Goal: Information Seeking & Learning: Learn about a topic

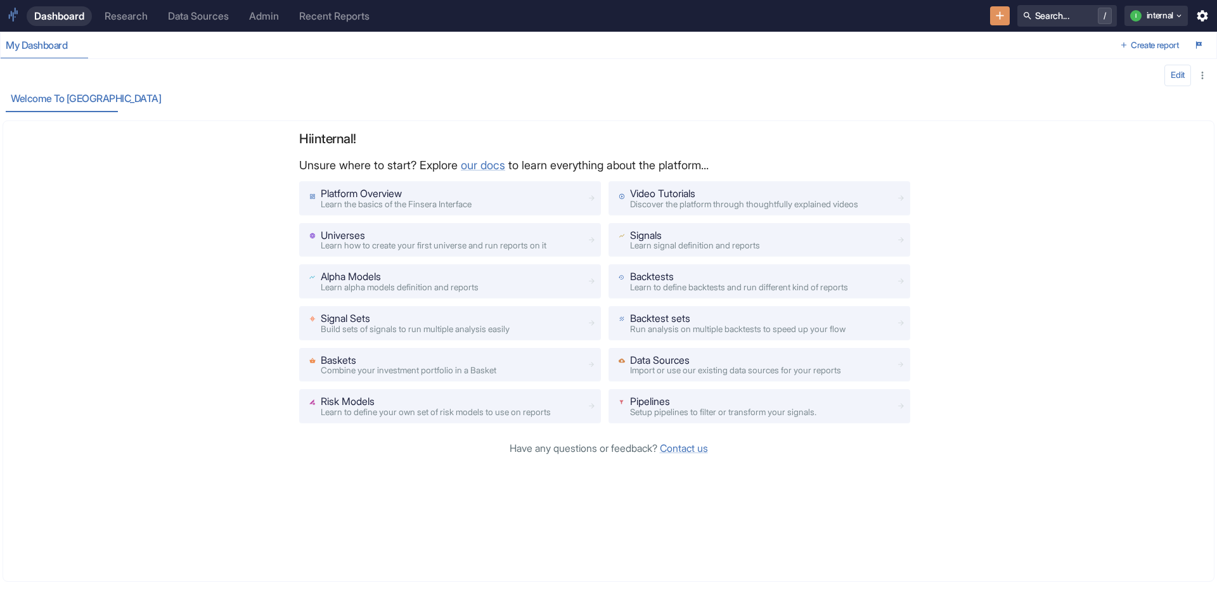
click at [121, 18] on div "Research" at bounding box center [126, 16] width 43 height 12
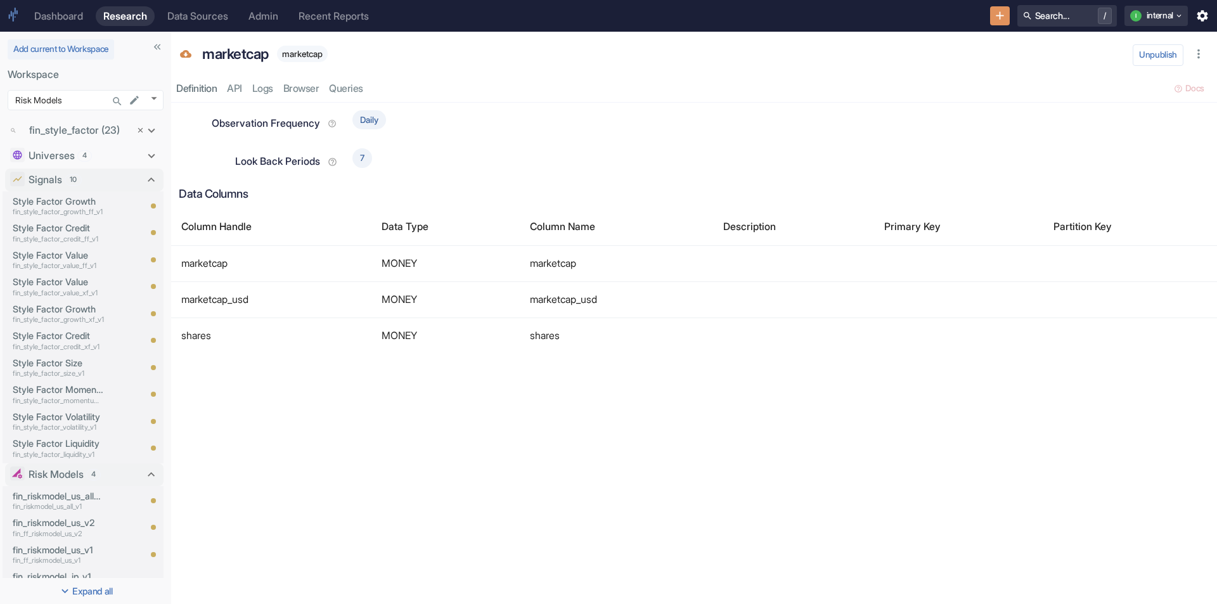
click at [207, 18] on div "Data Sources" at bounding box center [197, 16] width 61 height 12
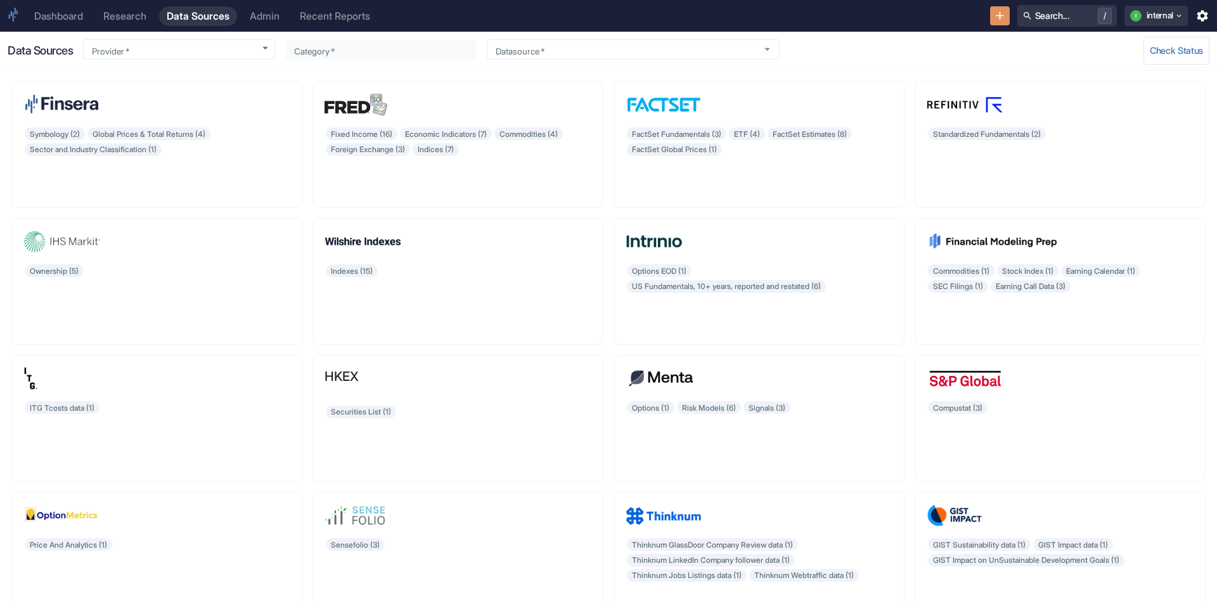
click at [127, 18] on div "Research" at bounding box center [124, 16] width 43 height 12
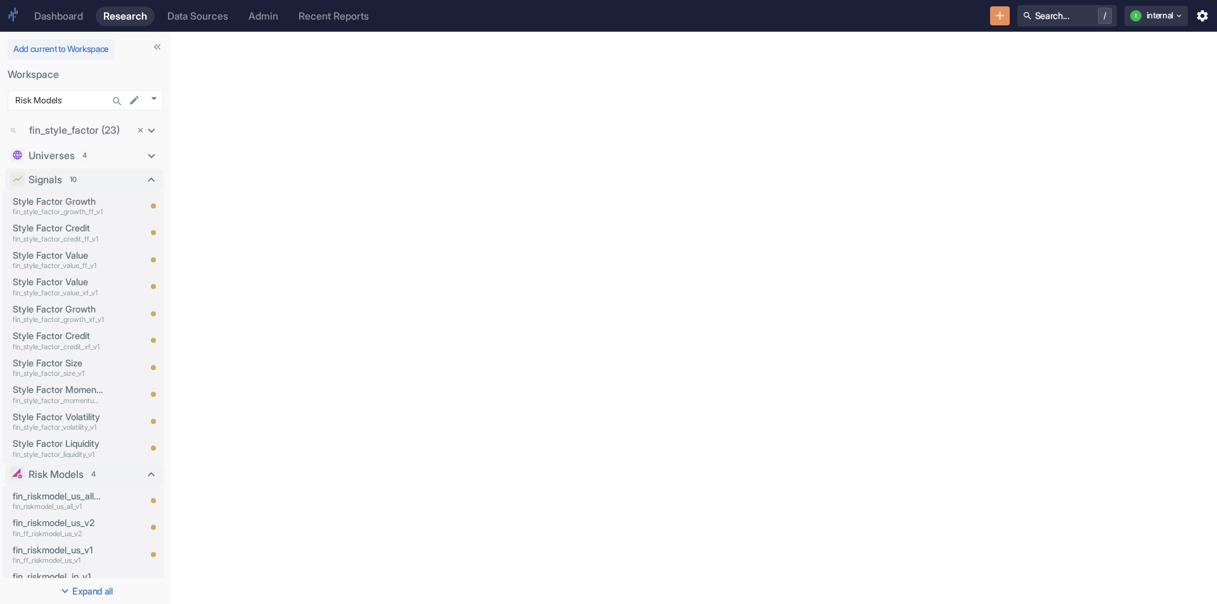
click at [263, 18] on div "Admin" at bounding box center [263, 16] width 30 height 12
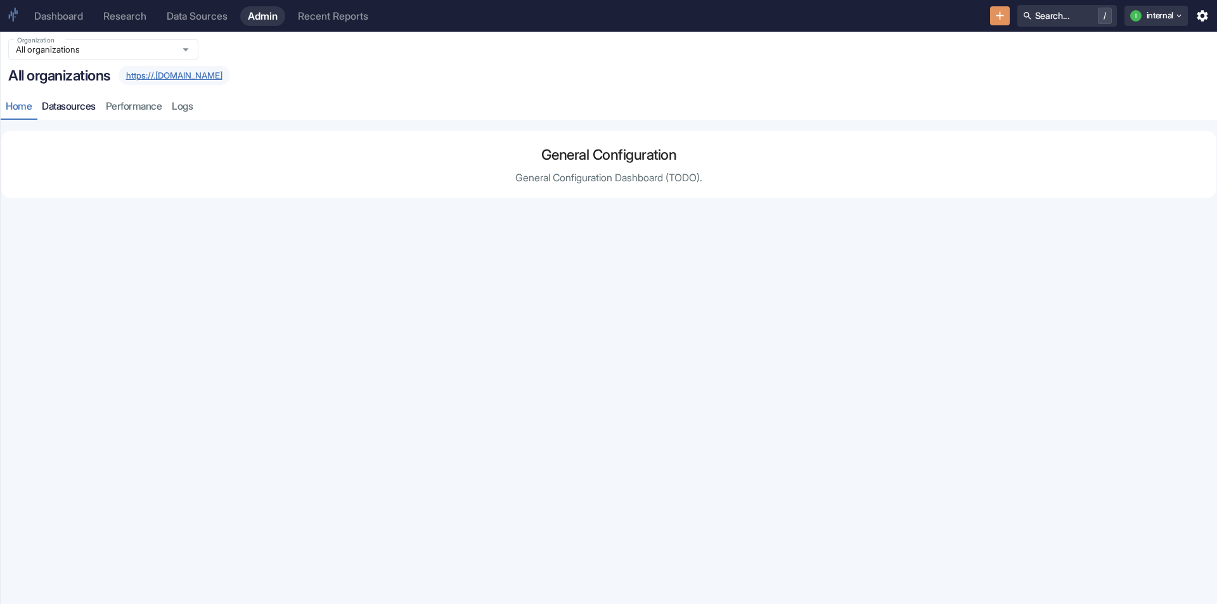
click at [89, 102] on link "datasources" at bounding box center [69, 107] width 64 height 26
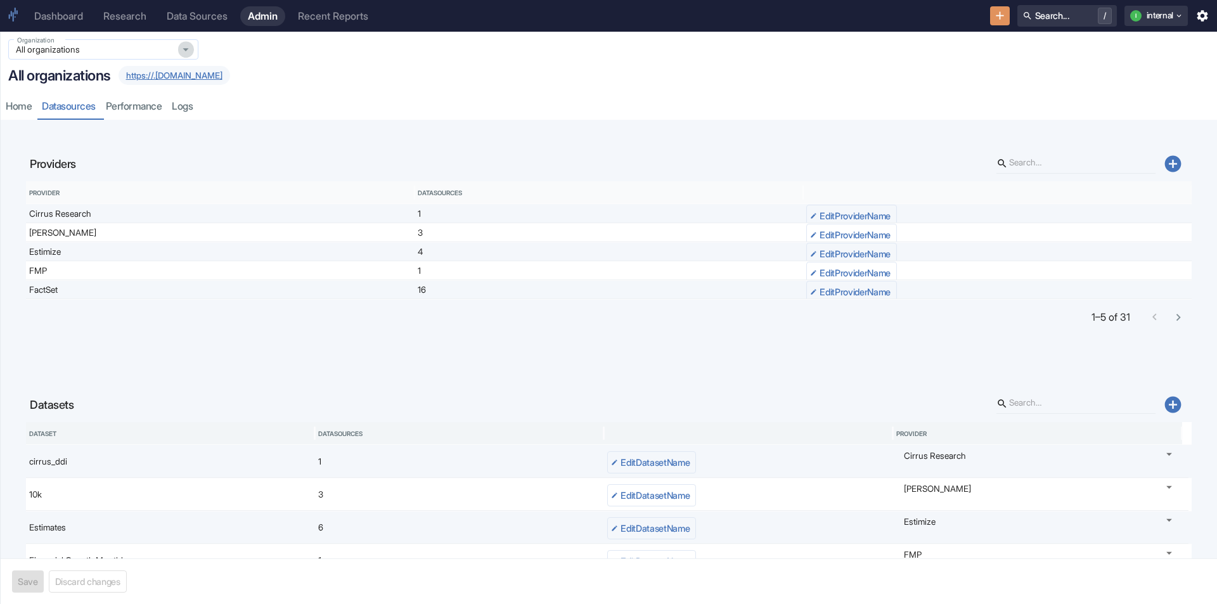
click at [183, 51] on icon "Open" at bounding box center [186, 49] width 14 height 14
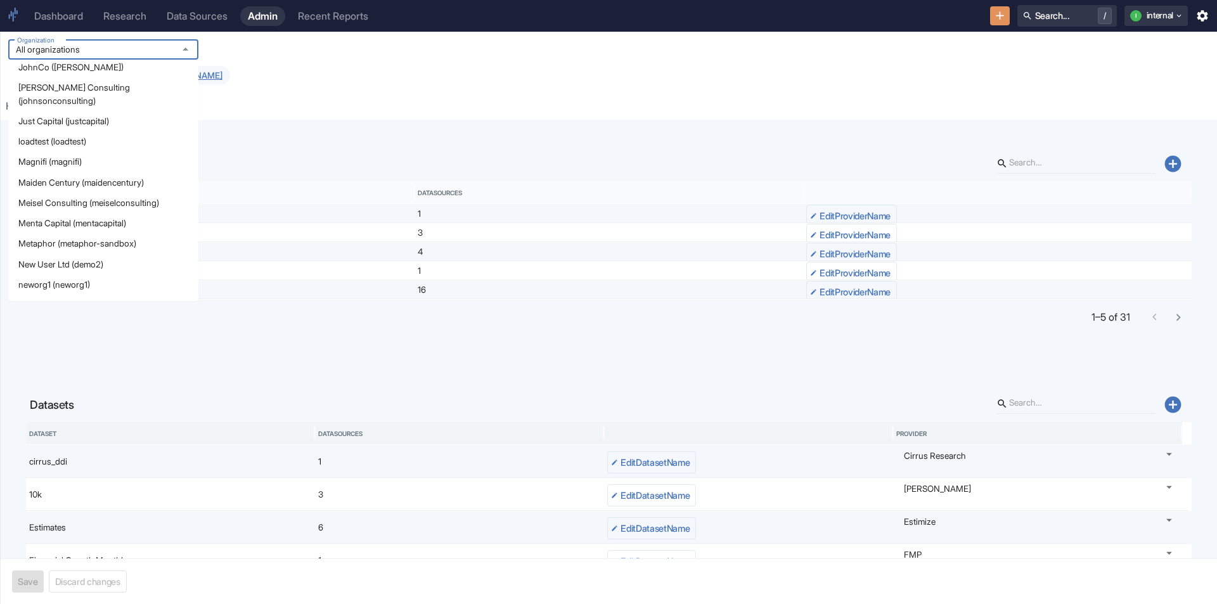
scroll to position [570, 0]
click at [116, 214] on li "Metaphor (metaphor-sandbox)" at bounding box center [103, 222] width 190 height 20
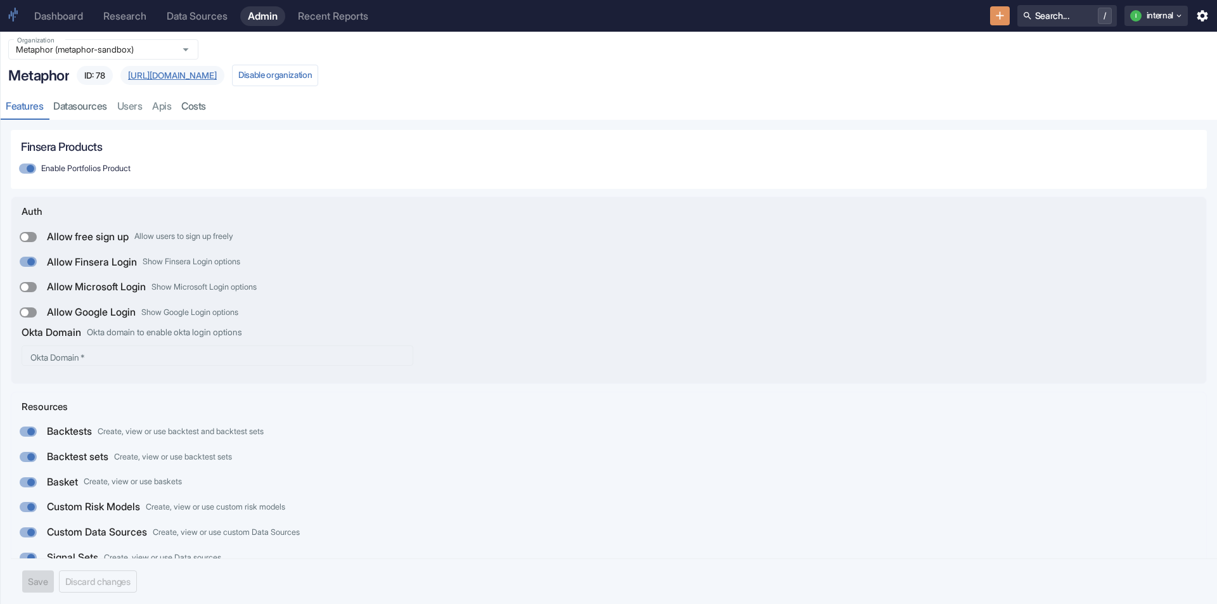
click at [29, 311] on input "Allow Google Login Show Google Login options" at bounding box center [25, 312] width 30 height 10
checkbox input "true"
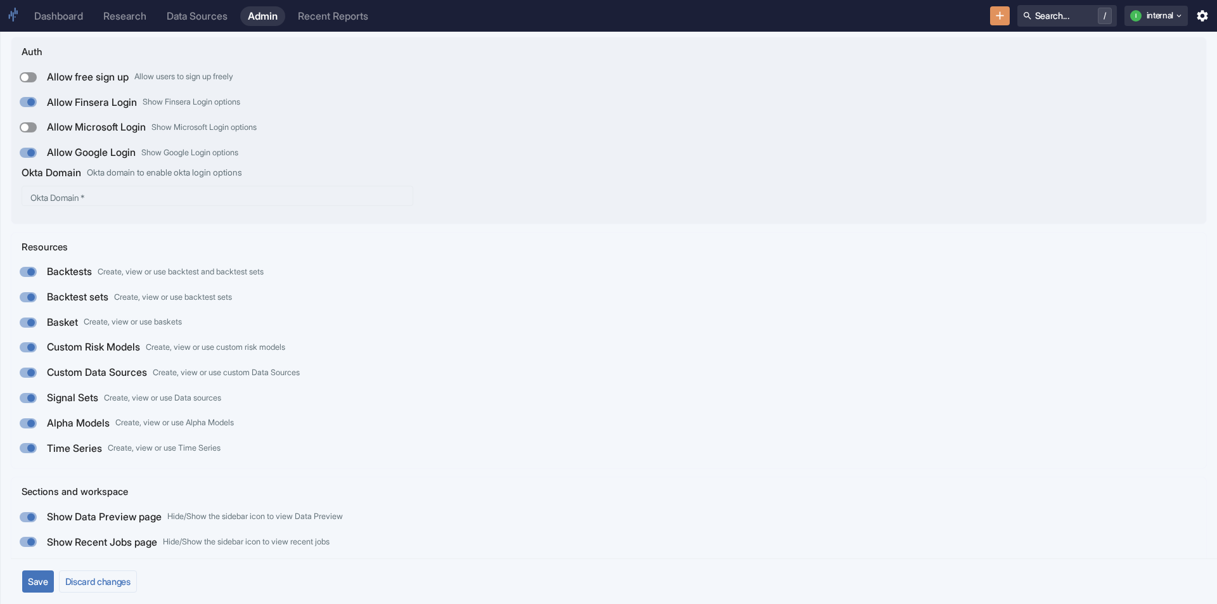
scroll to position [190, 0]
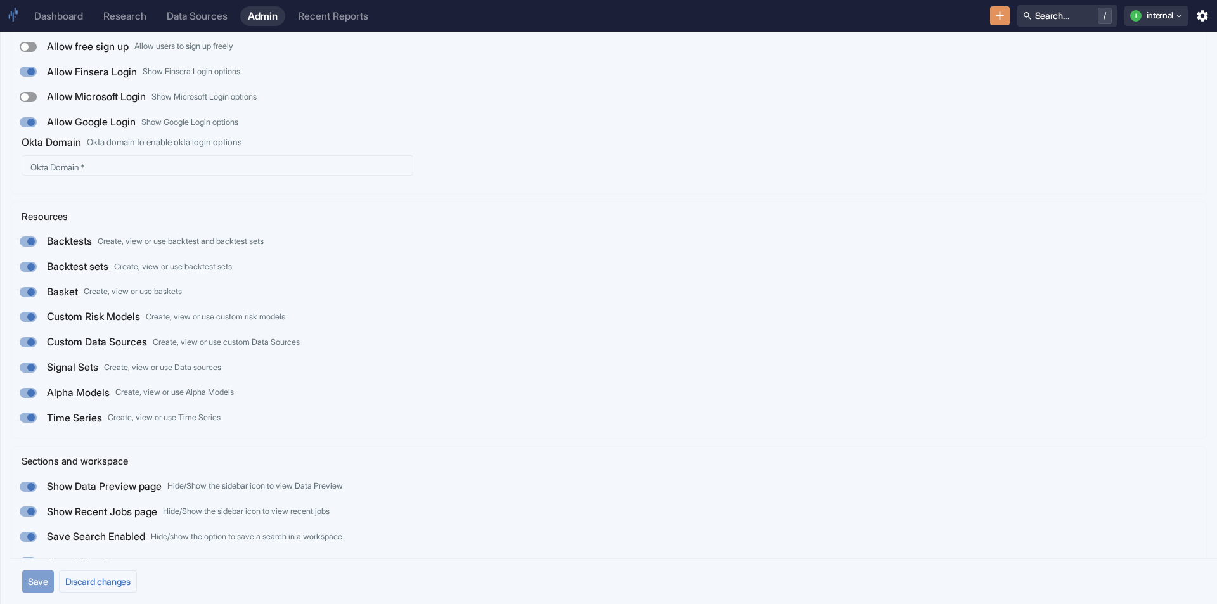
click at [34, 582] on button "Save" at bounding box center [38, 581] width 32 height 22
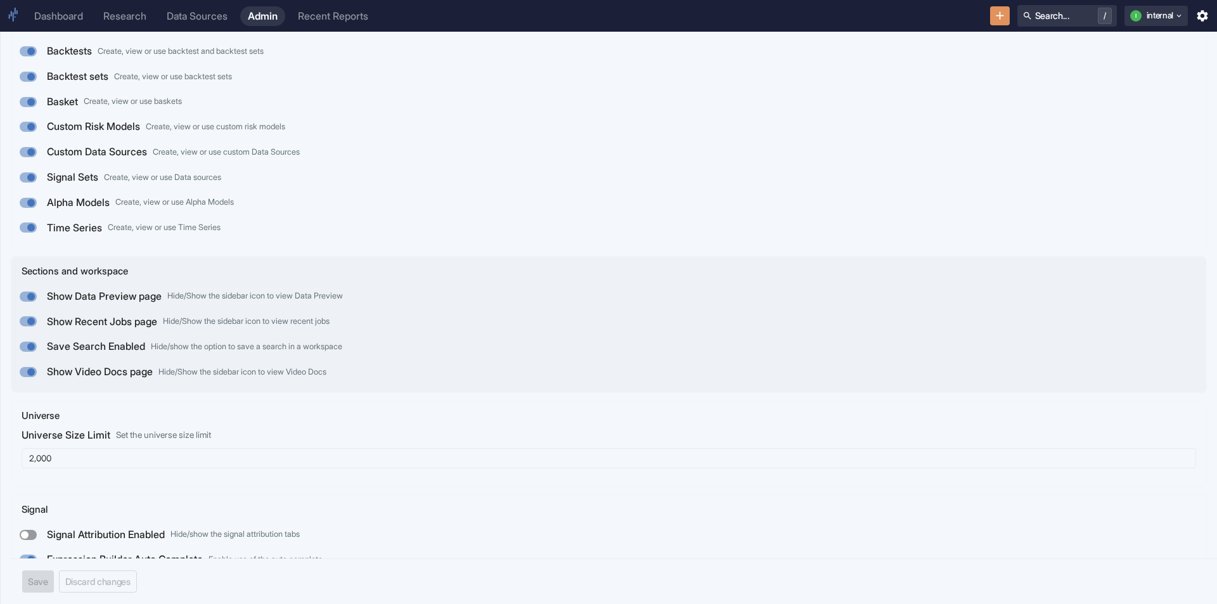
scroll to position [63, 0]
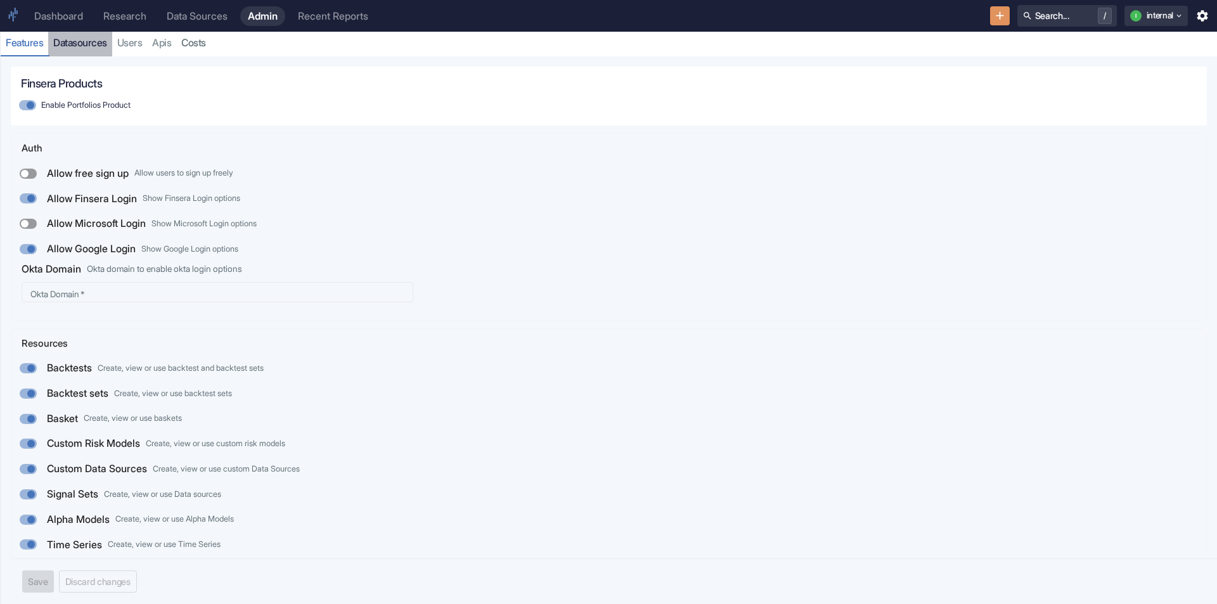
click at [86, 47] on link "datasources" at bounding box center [80, 43] width 64 height 26
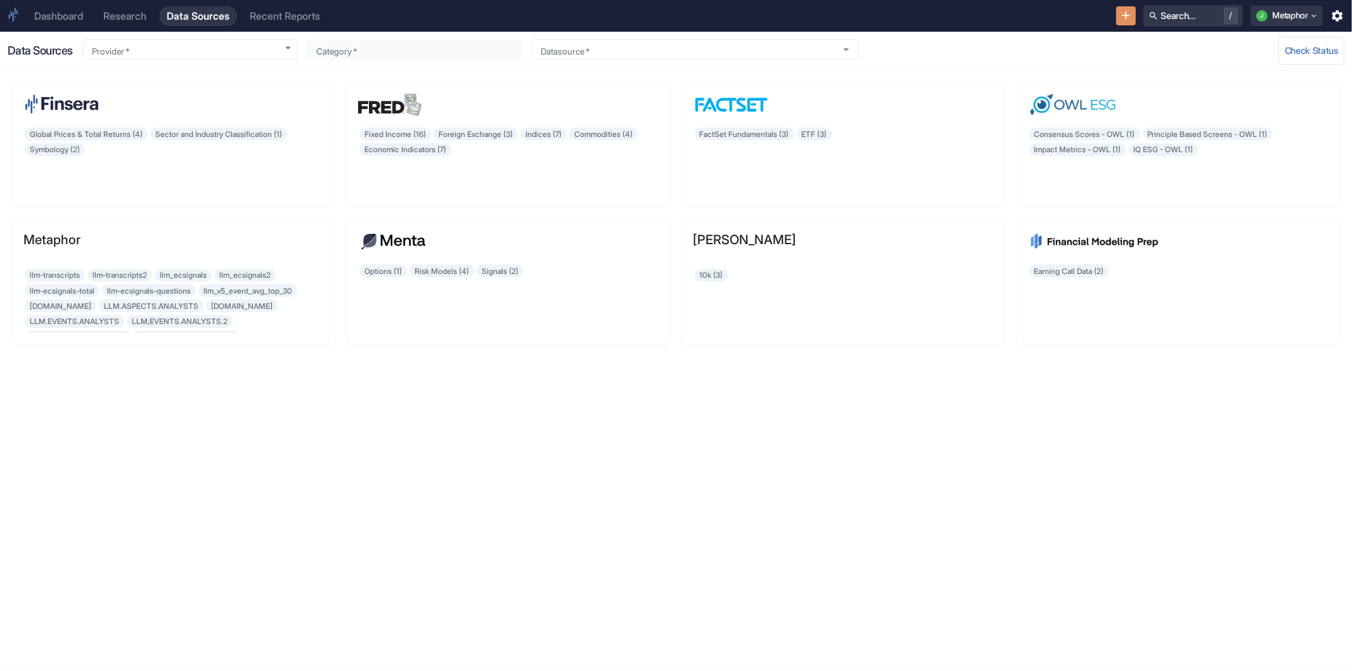
click at [428, 393] on div "Global Prices & Total Returns (4) Sector and Industry Classification (1) Symbol…" at bounding box center [676, 370] width 1352 height 601
click at [365, 238] on img at bounding box center [393, 241] width 70 height 23
type input "Menta Capital"
type input "Options"
type input "Option Volatility Surface"
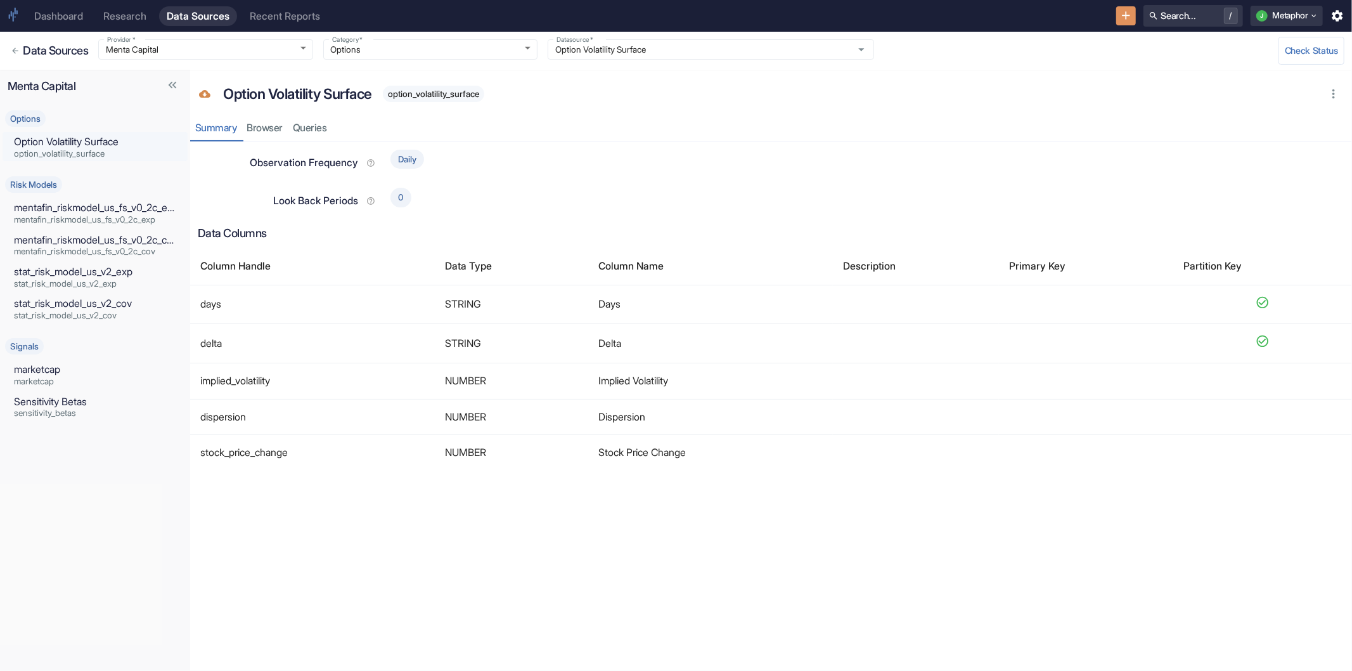
click at [41, 385] on link "marketcap marketcap" at bounding box center [95, 373] width 185 height 29
type input "Signals"
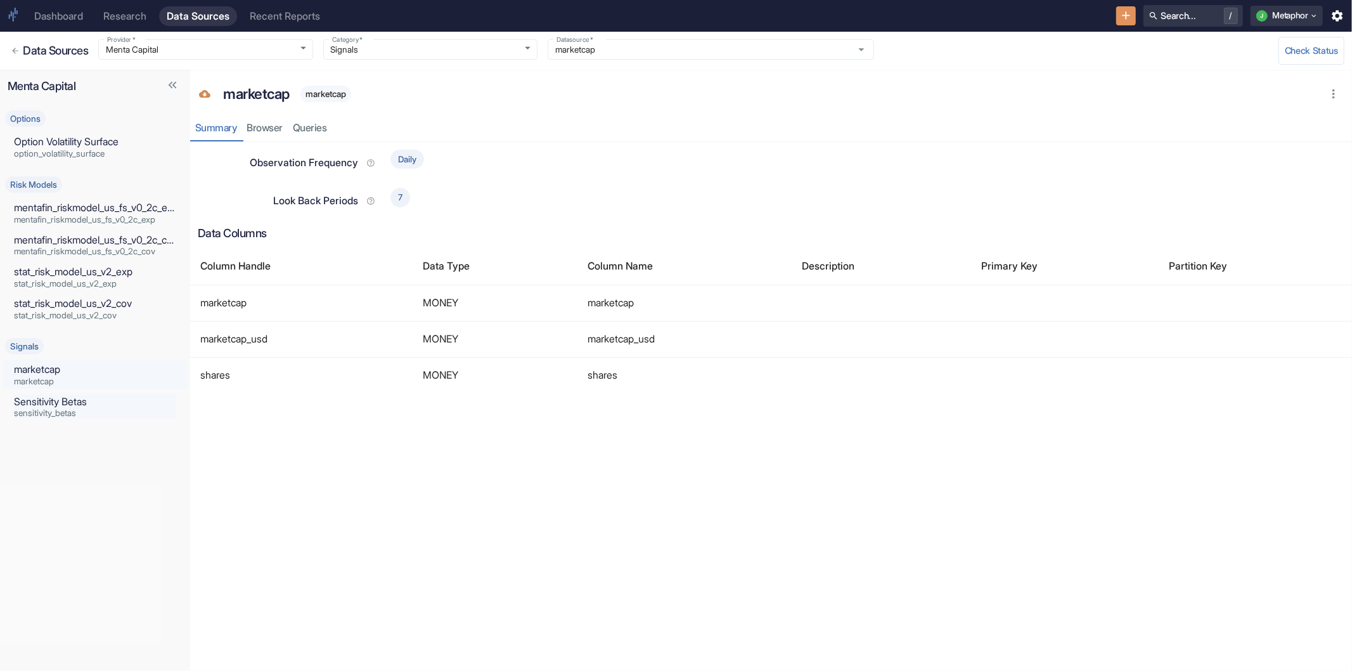
click at [47, 413] on span "sensitivity_betas" at bounding box center [95, 413] width 162 height 9
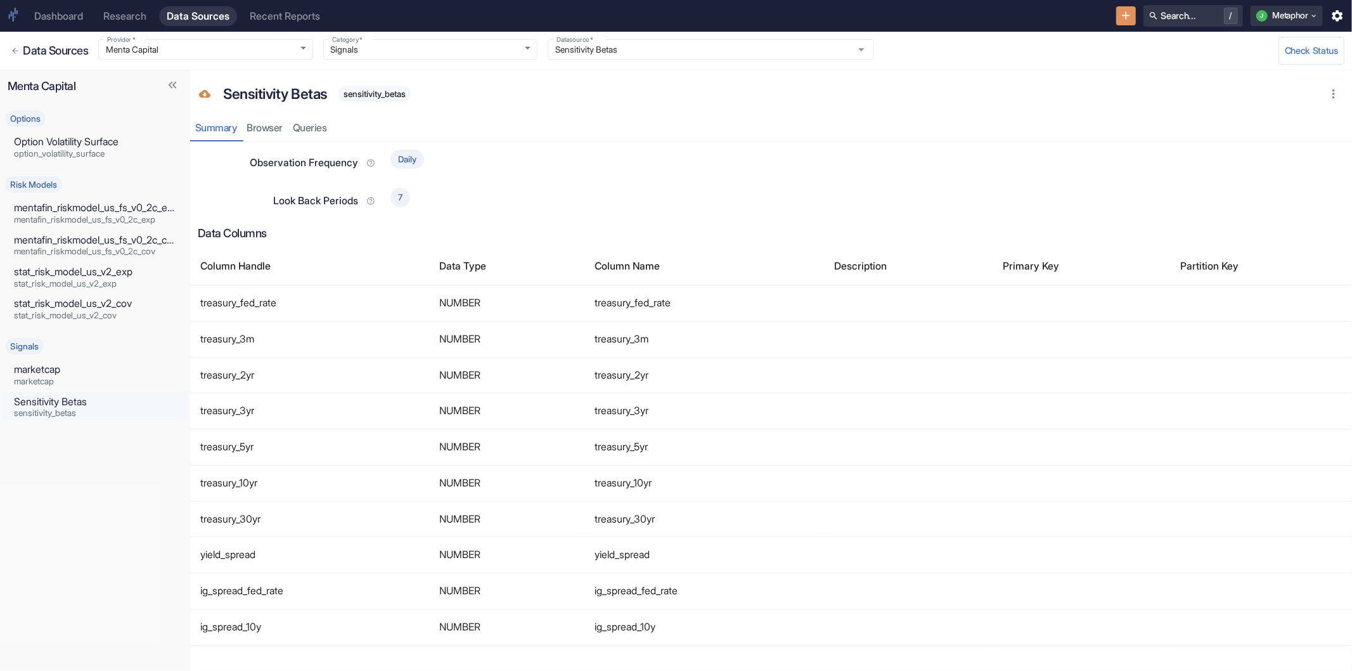
click at [58, 389] on div "Signals marketcap marketcap Sensitivity Betas sensitivity_betas" at bounding box center [95, 377] width 190 height 88
click at [61, 382] on span "marketcap" at bounding box center [95, 381] width 162 height 9
type input "marketcap"
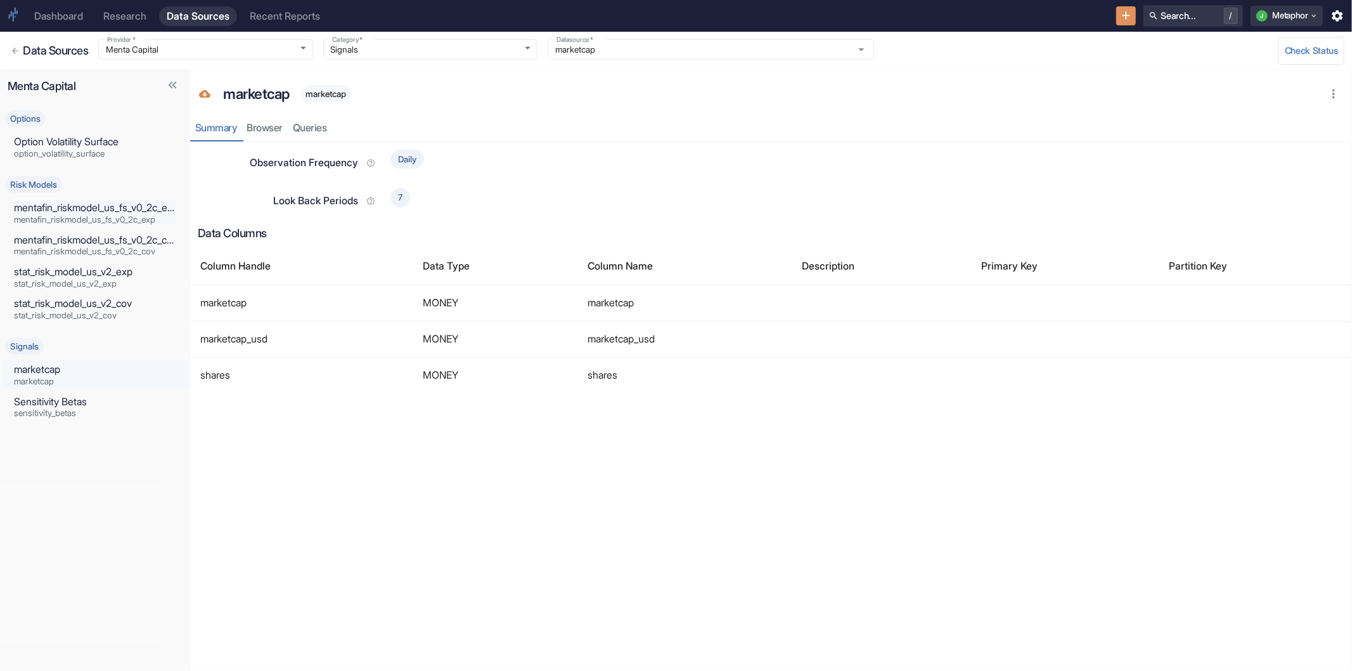
click at [84, 216] on span "mentafin_riskmodel_us_fs_v0_2c_exp" at bounding box center [95, 220] width 162 height 9
type input "Risk Models"
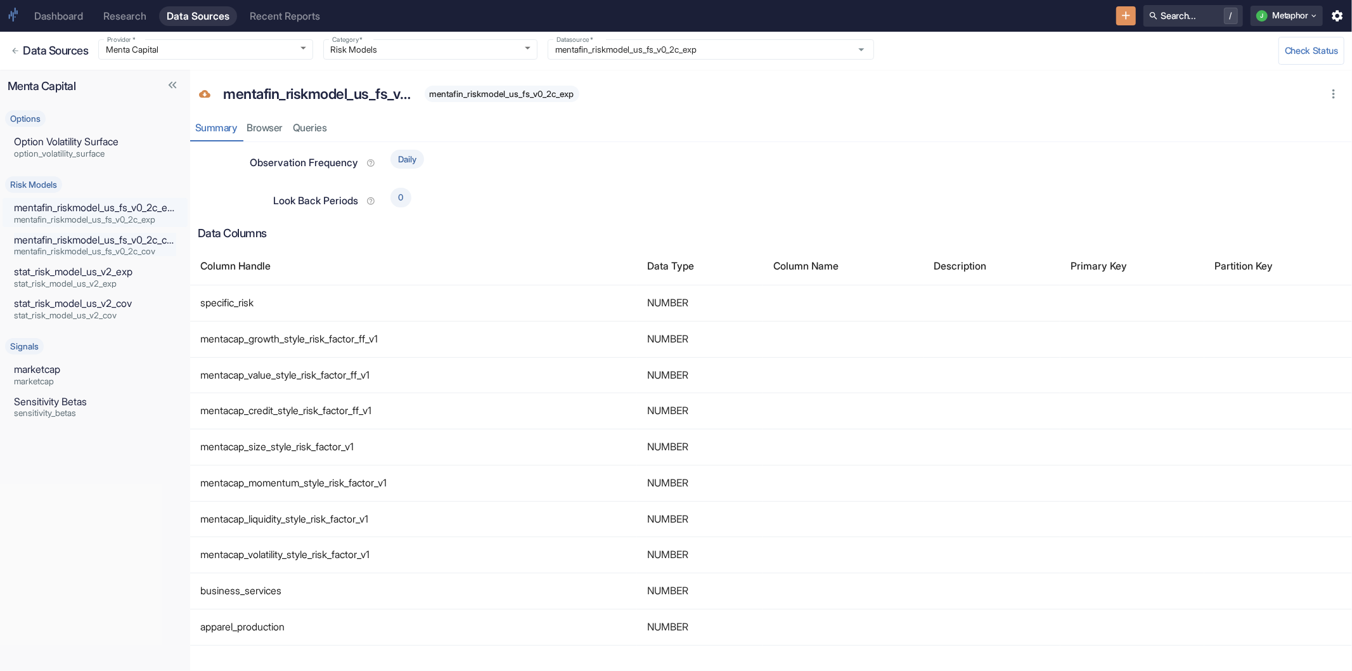
click at [84, 235] on p "mentafin_riskmodel_us_fs_v0_2c_cov" at bounding box center [95, 240] width 162 height 15
click at [87, 270] on p "stat_risk_model_us_v2_exp" at bounding box center [95, 271] width 162 height 15
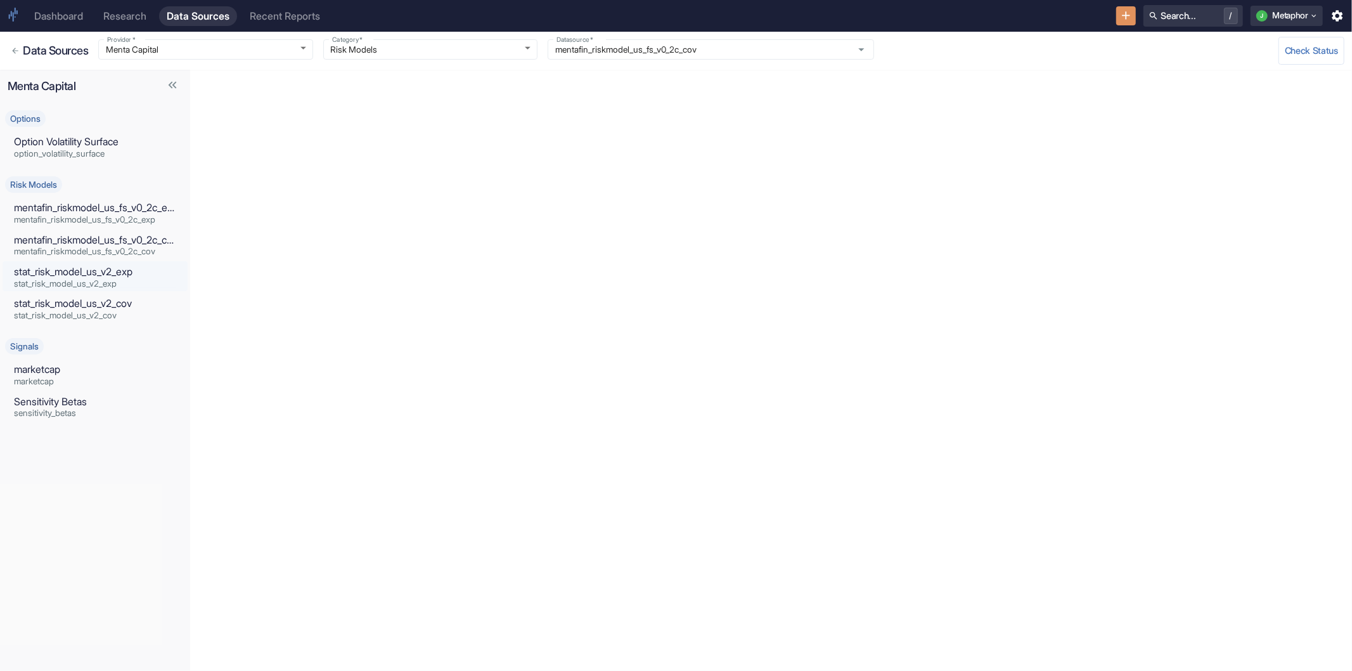
type input "stat_risk_model_us_v2_exp"
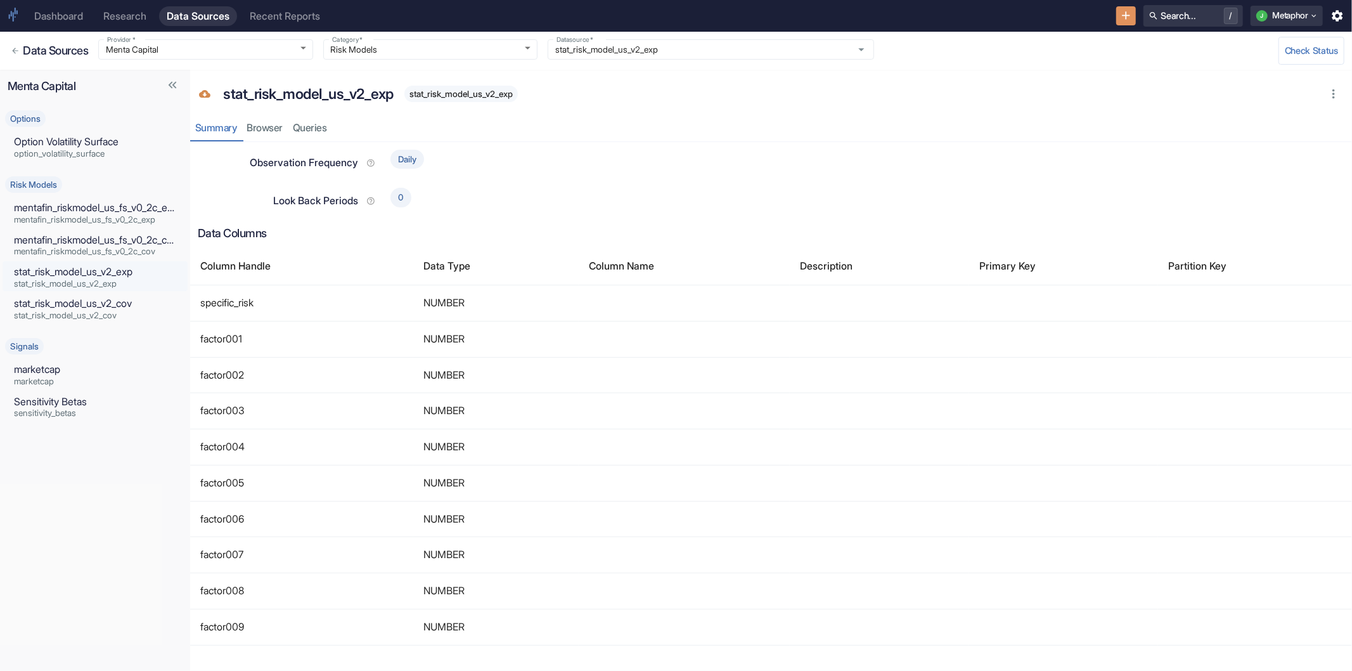
click at [220, 15] on div "Data Sources" at bounding box center [198, 16] width 63 height 12
click at [14, 48] on icon "Back to Datasets" at bounding box center [15, 50] width 9 height 9
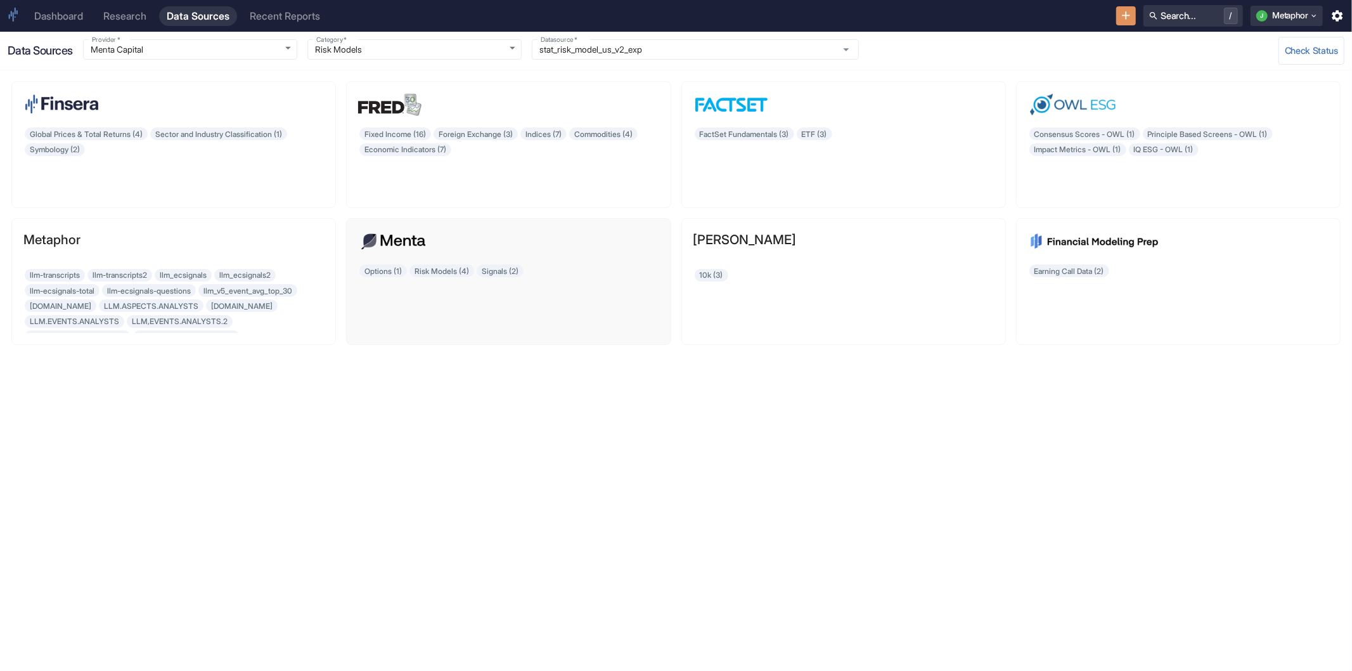
click at [579, 298] on div "Options (1) Risk Models (4) Signals (2)" at bounding box center [508, 298] width 300 height 70
type input "Options"
type input "Option Volatility Surface"
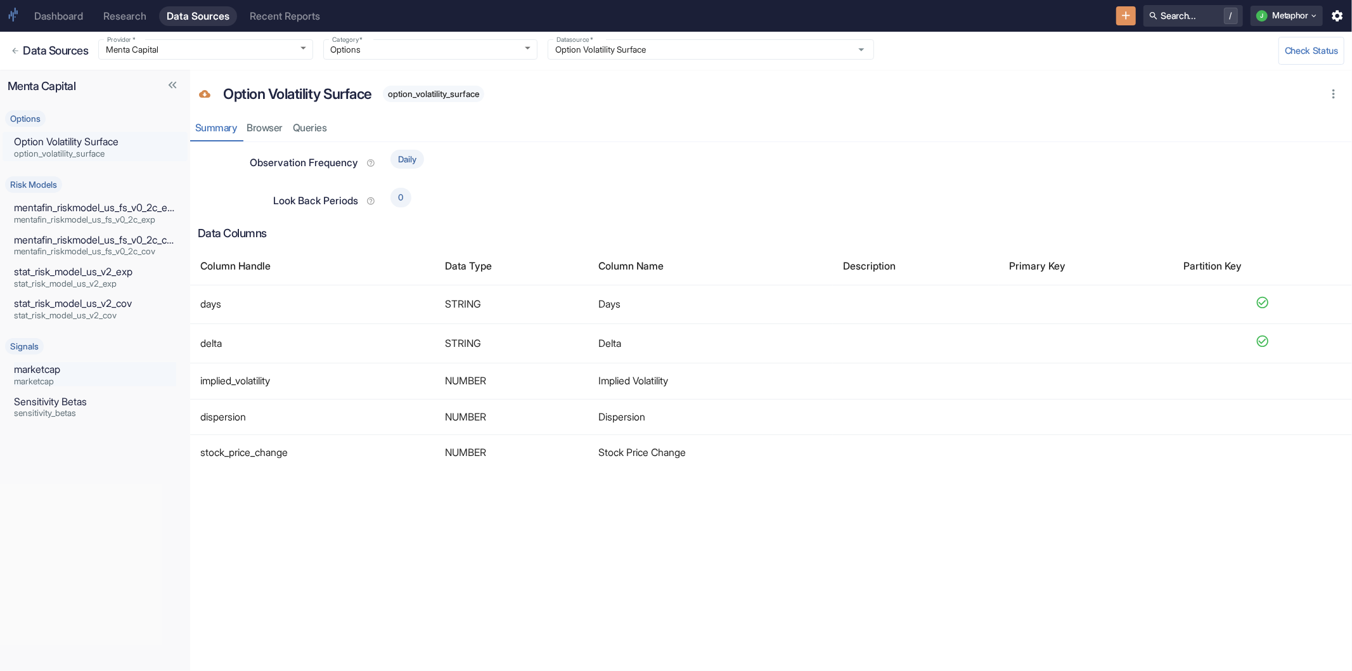
click at [57, 379] on span "marketcap" at bounding box center [95, 381] width 162 height 9
type input "Signals"
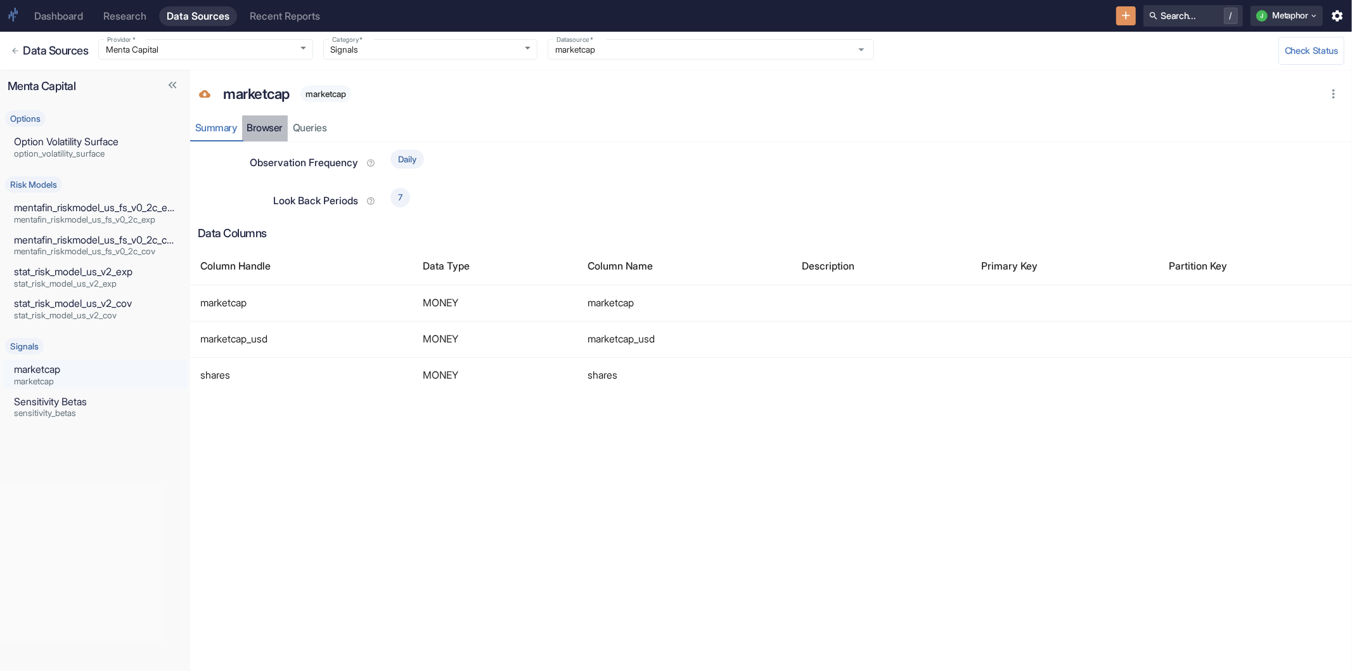
click at [269, 123] on link "Browser" at bounding box center [265, 128] width 46 height 26
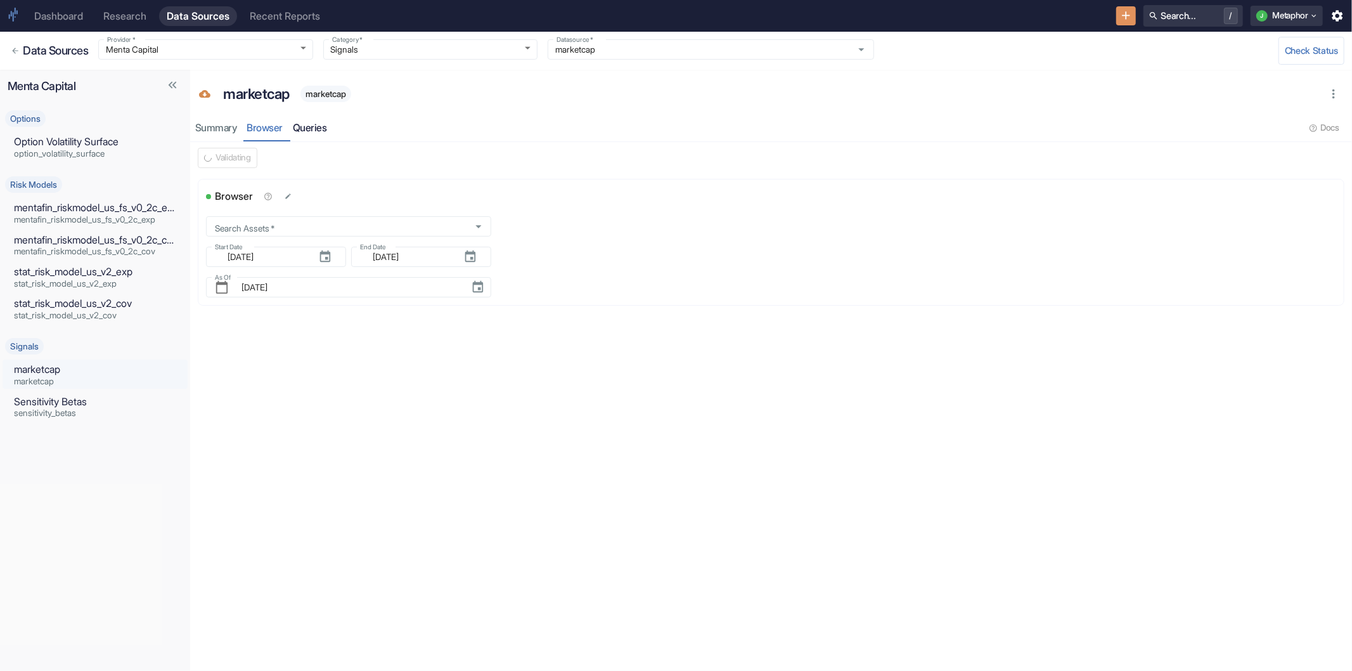
click at [315, 129] on link "Queries" at bounding box center [310, 128] width 44 height 26
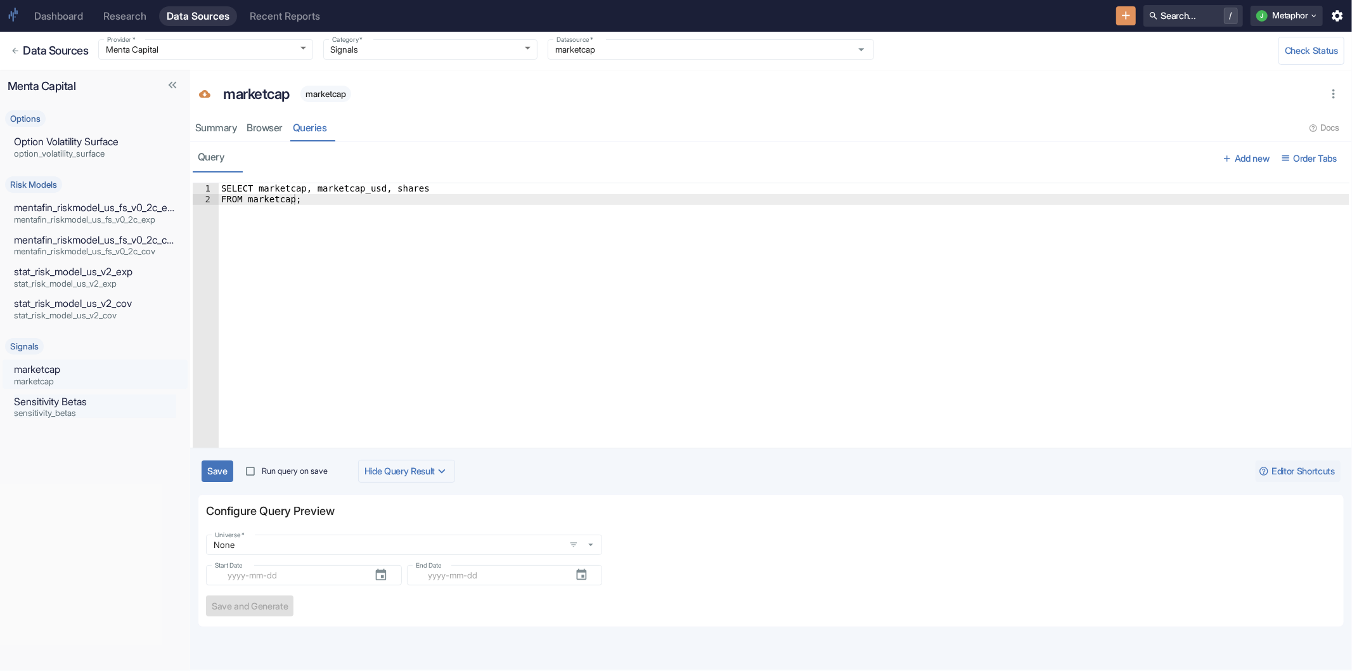
click at [15, 412] on span "sensitivity_betas" at bounding box center [95, 413] width 162 height 9
type input "Sensitivity Betas"
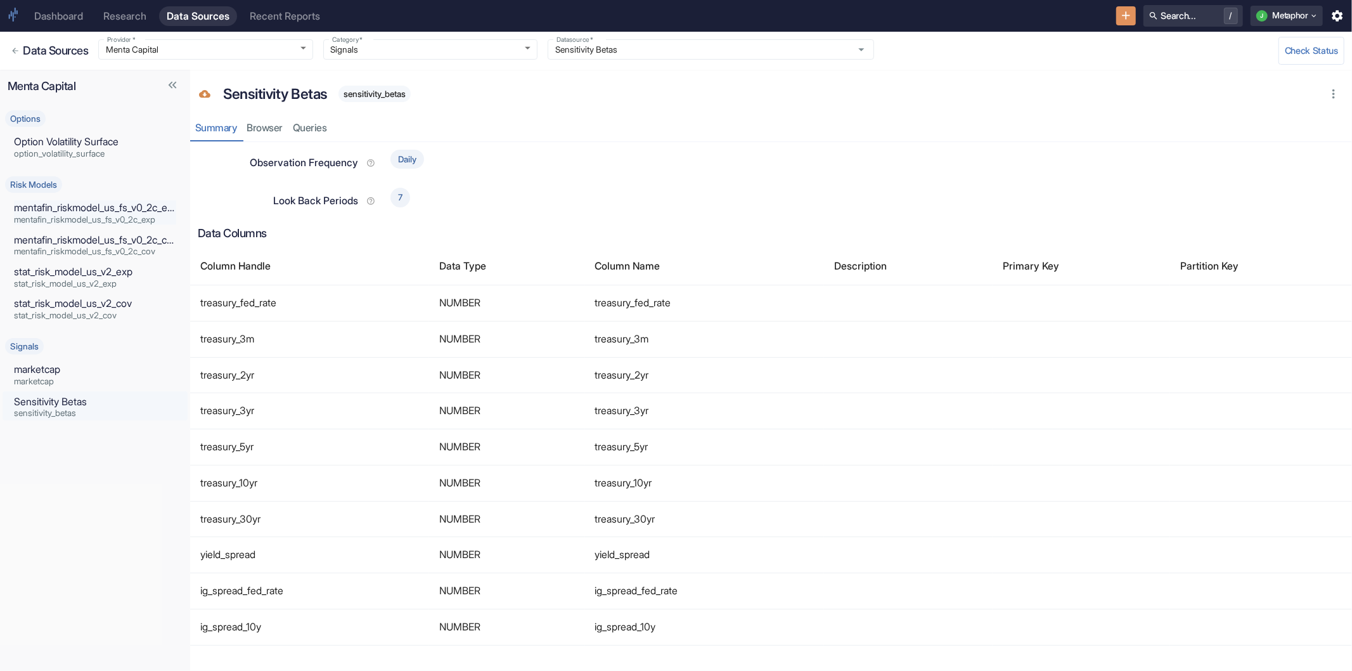
click at [71, 216] on span "mentafin_riskmodel_us_fs_v0_2c_exp" at bounding box center [95, 220] width 162 height 9
type input "Risk Models"
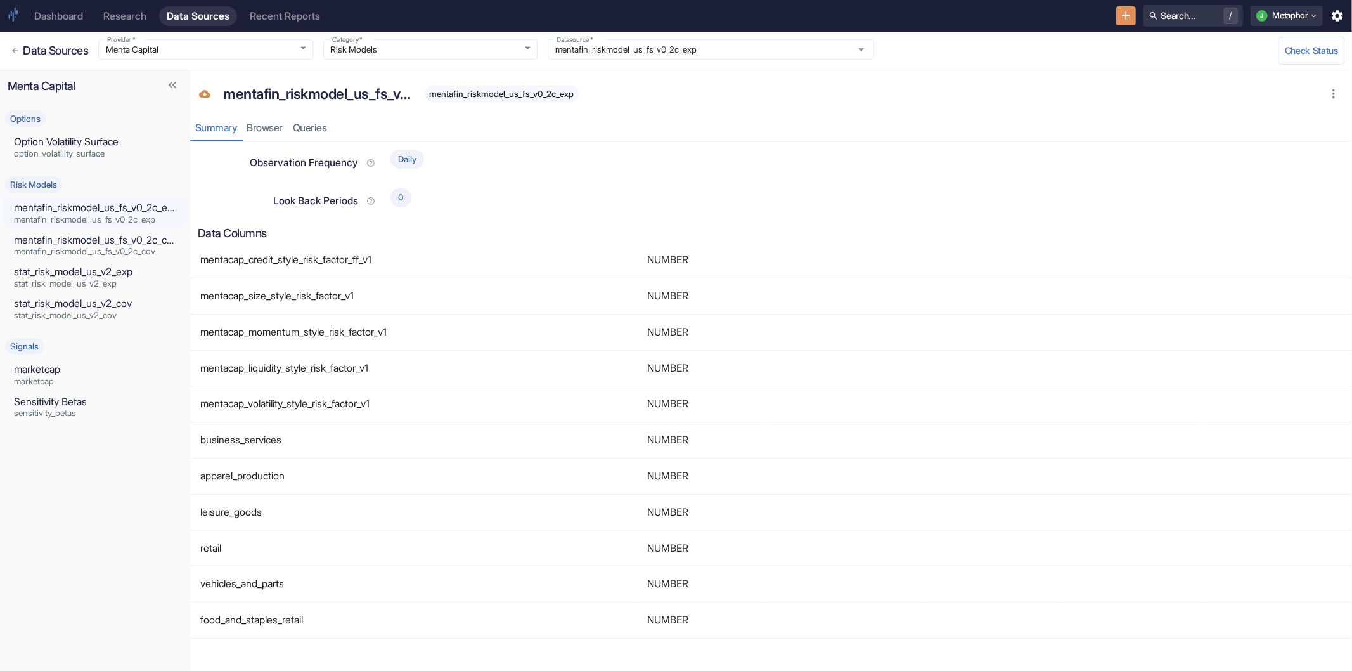
scroll to position [211, 0]
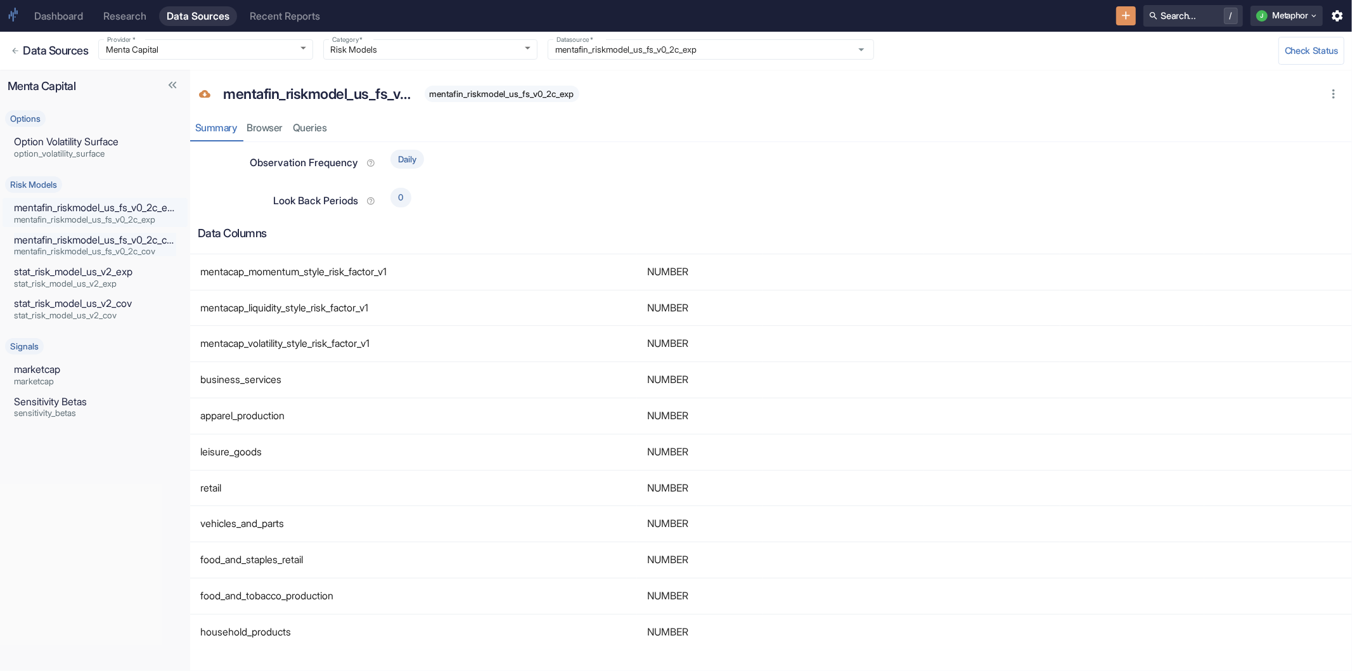
click at [46, 244] on p "mentafin_riskmodel_us_fs_v0_2c_cov" at bounding box center [95, 240] width 162 height 15
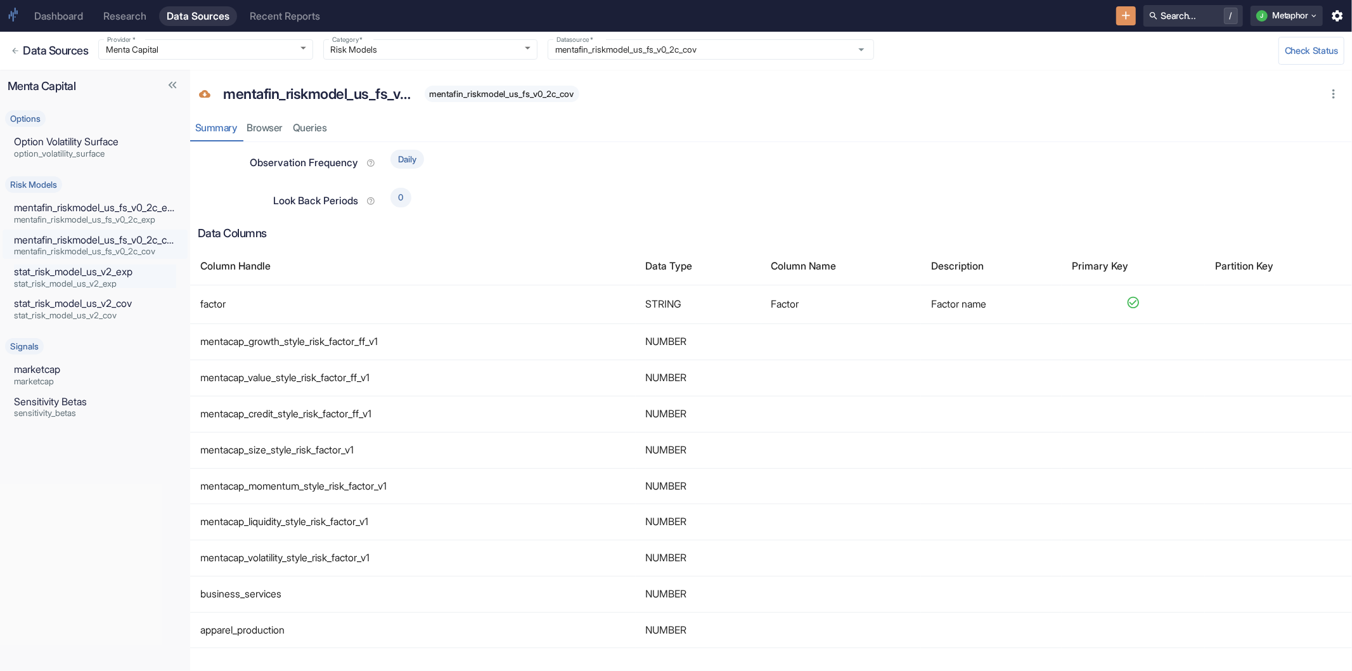
click at [53, 275] on p "stat_risk_model_us_v2_exp" at bounding box center [95, 271] width 162 height 15
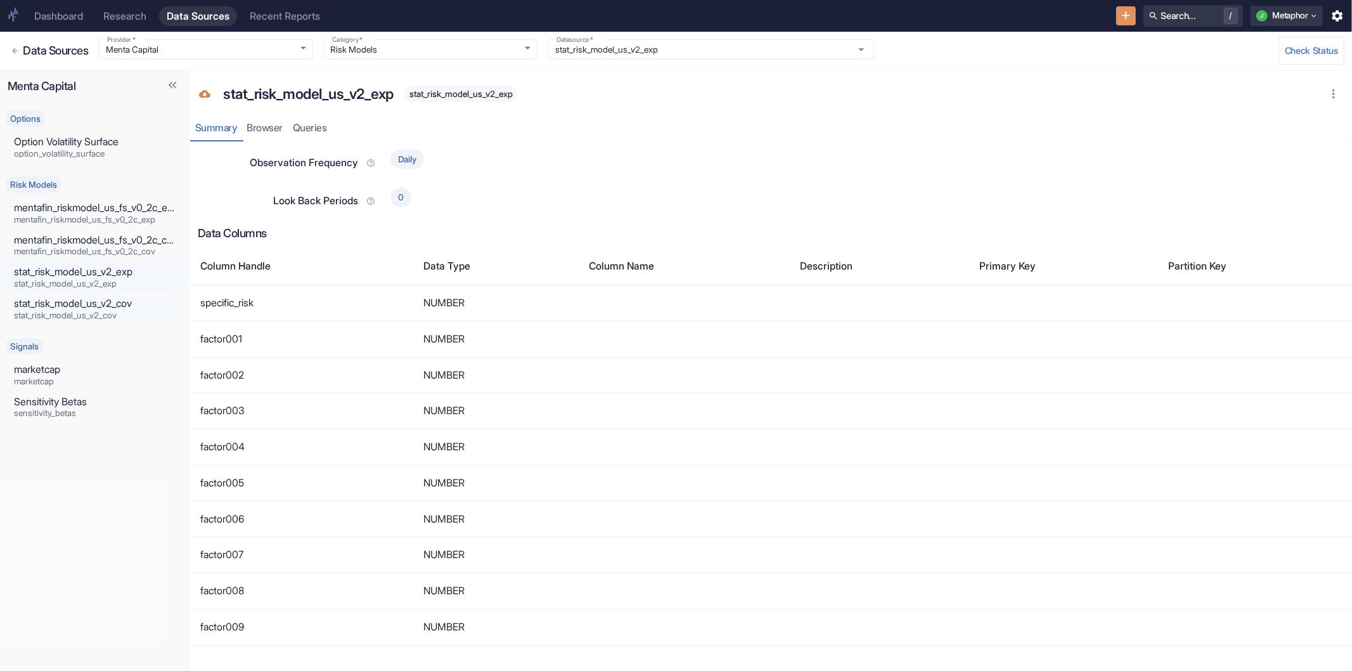
click at [53, 300] on p "stat_risk_model_us_v2_cov" at bounding box center [95, 303] width 162 height 15
type input "stat_risk_model_us_v2_cov"
click at [51, 138] on p "Option Volatility Surface" at bounding box center [95, 141] width 162 height 15
type input "Options"
type input "Option Volatility Surface"
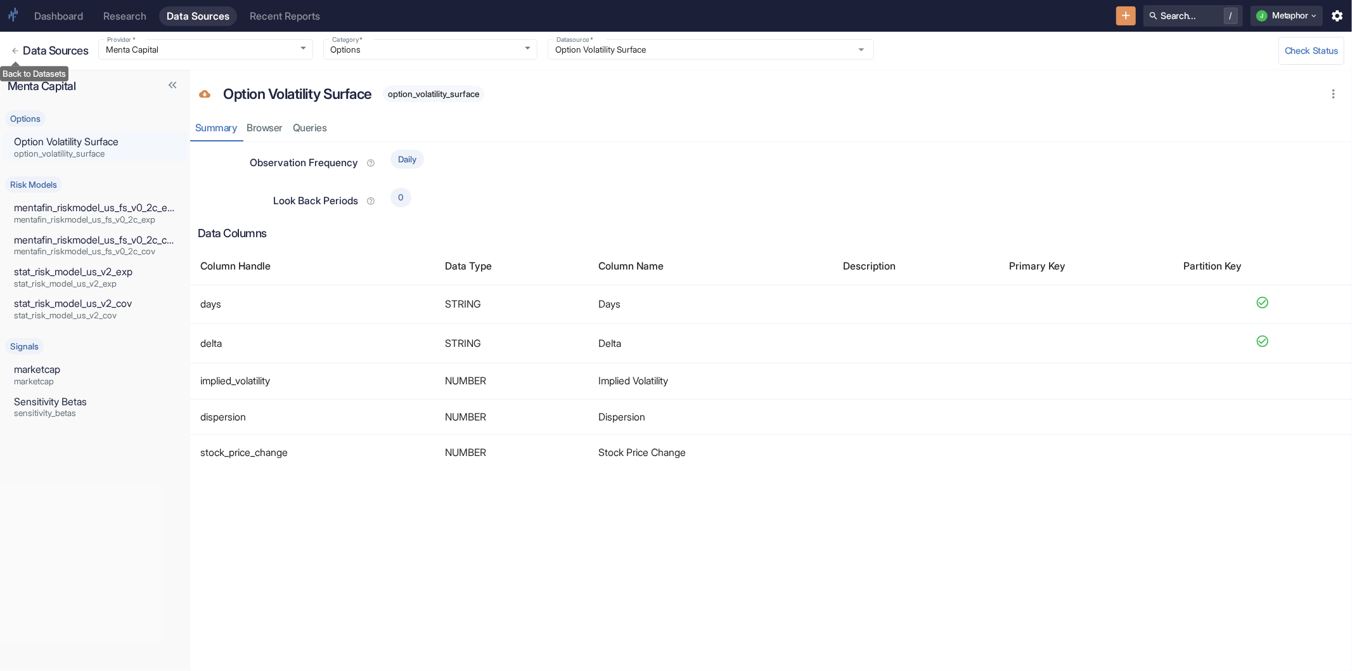
click at [16, 48] on icon "Back to Datasets" at bounding box center [15, 50] width 9 height 9
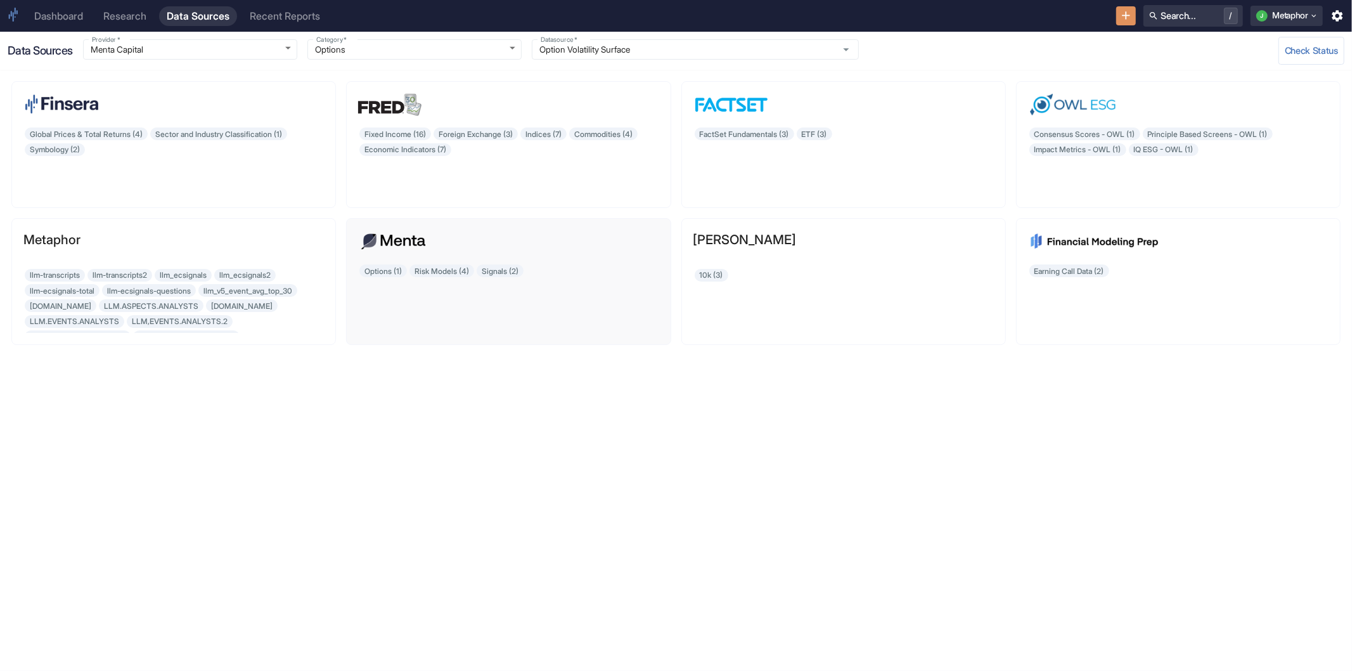
click at [476, 243] on div at bounding box center [508, 242] width 300 height 25
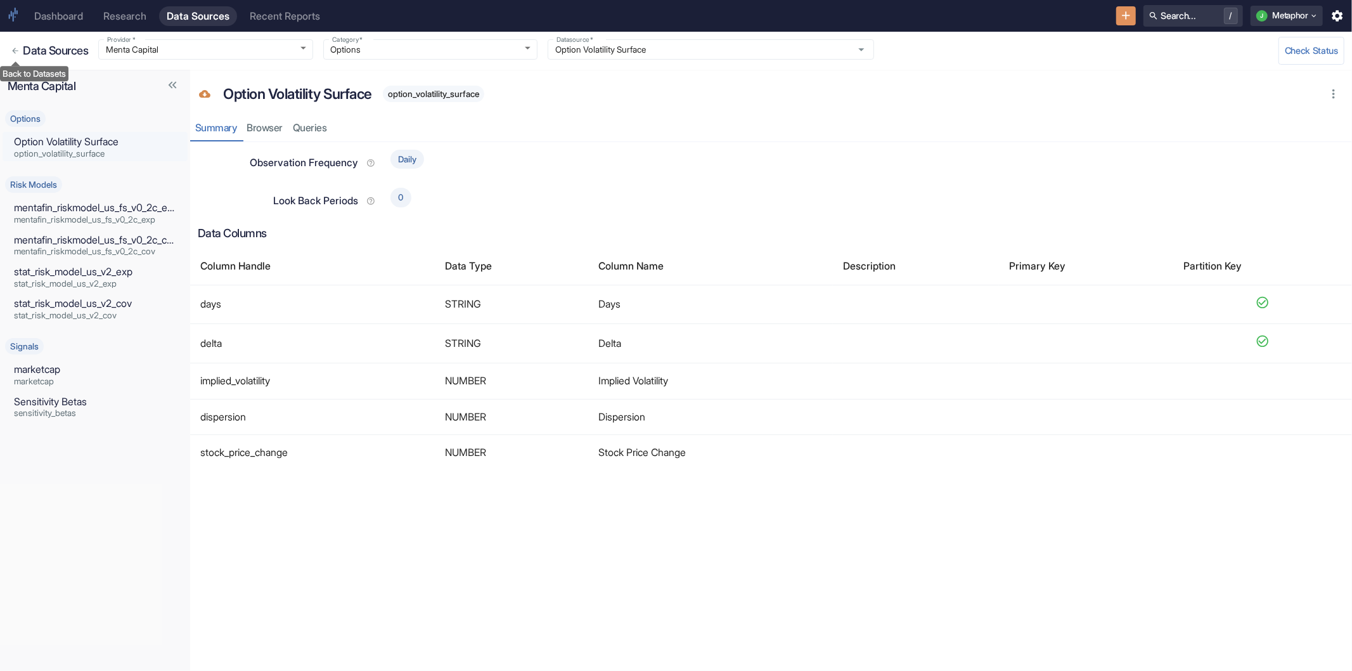
click at [11, 47] on icon "Back to Datasets" at bounding box center [15, 50] width 9 height 9
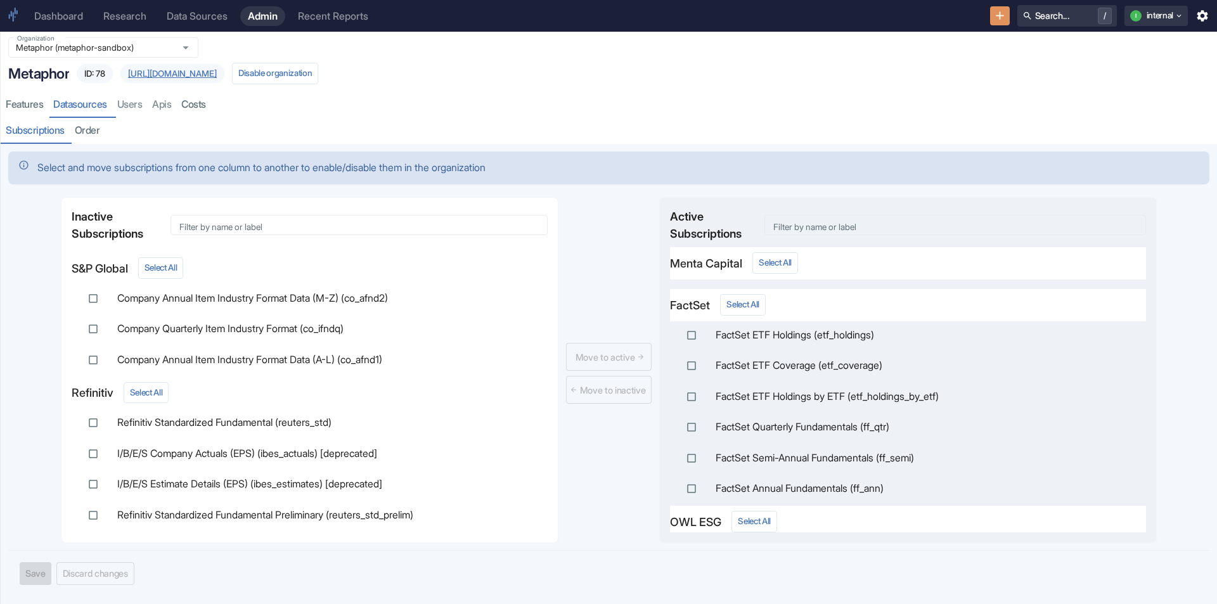
scroll to position [1, 0]
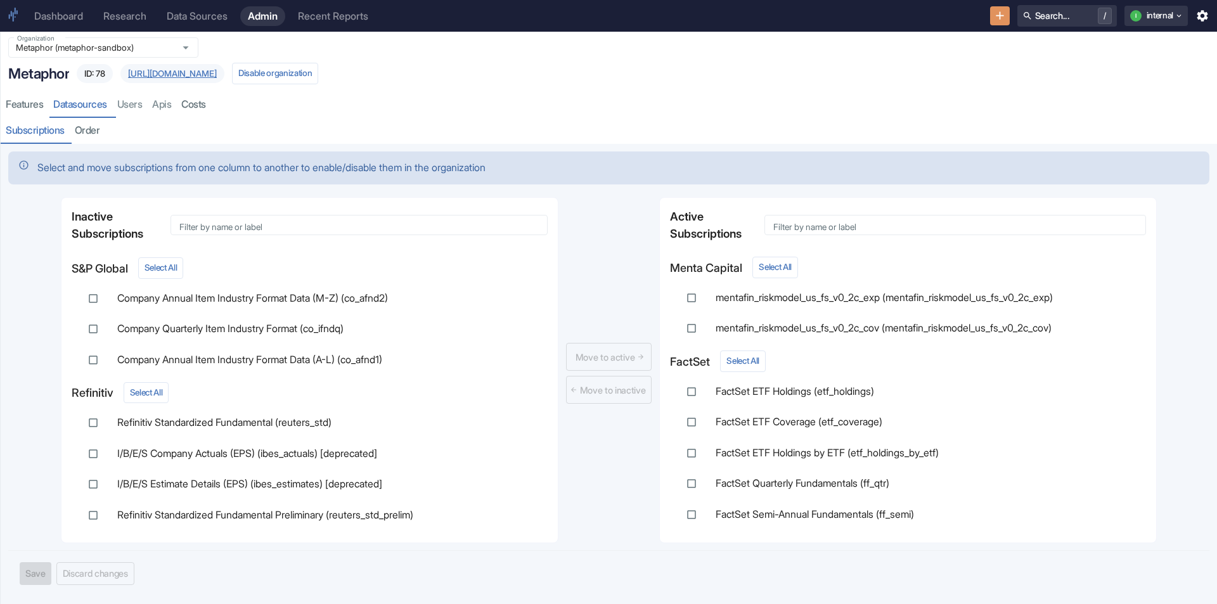
click at [583, 110] on div "features datasources users apis costs" at bounding box center [609, 105] width 1216 height 26
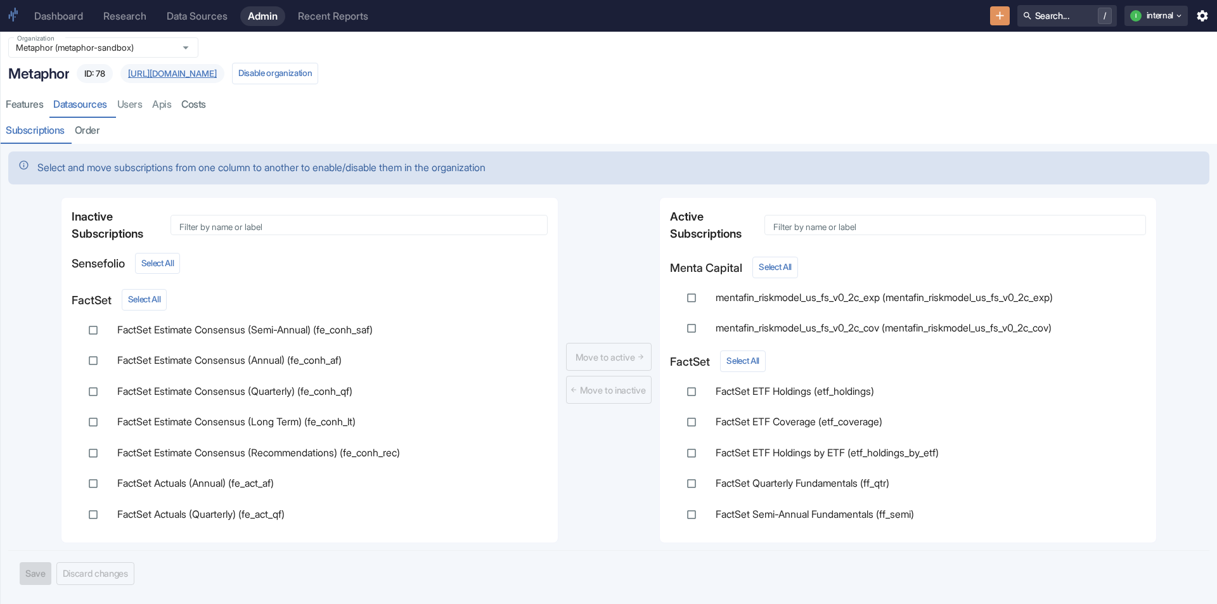
scroll to position [539, 0]
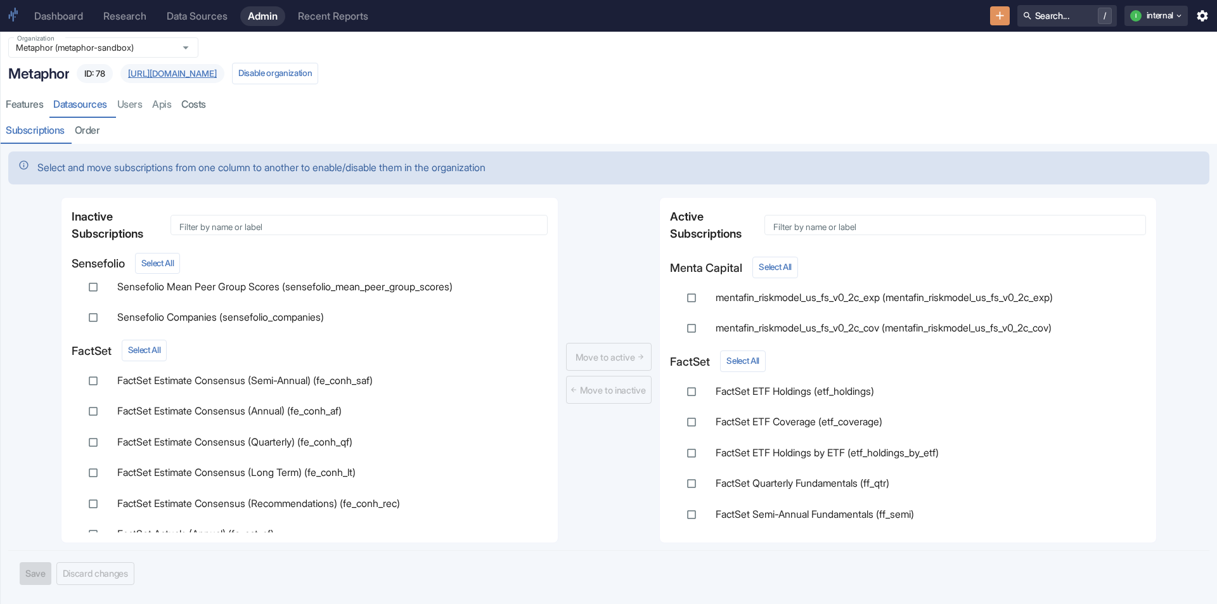
click at [671, 123] on div "Subscriptions Order" at bounding box center [609, 131] width 1216 height 26
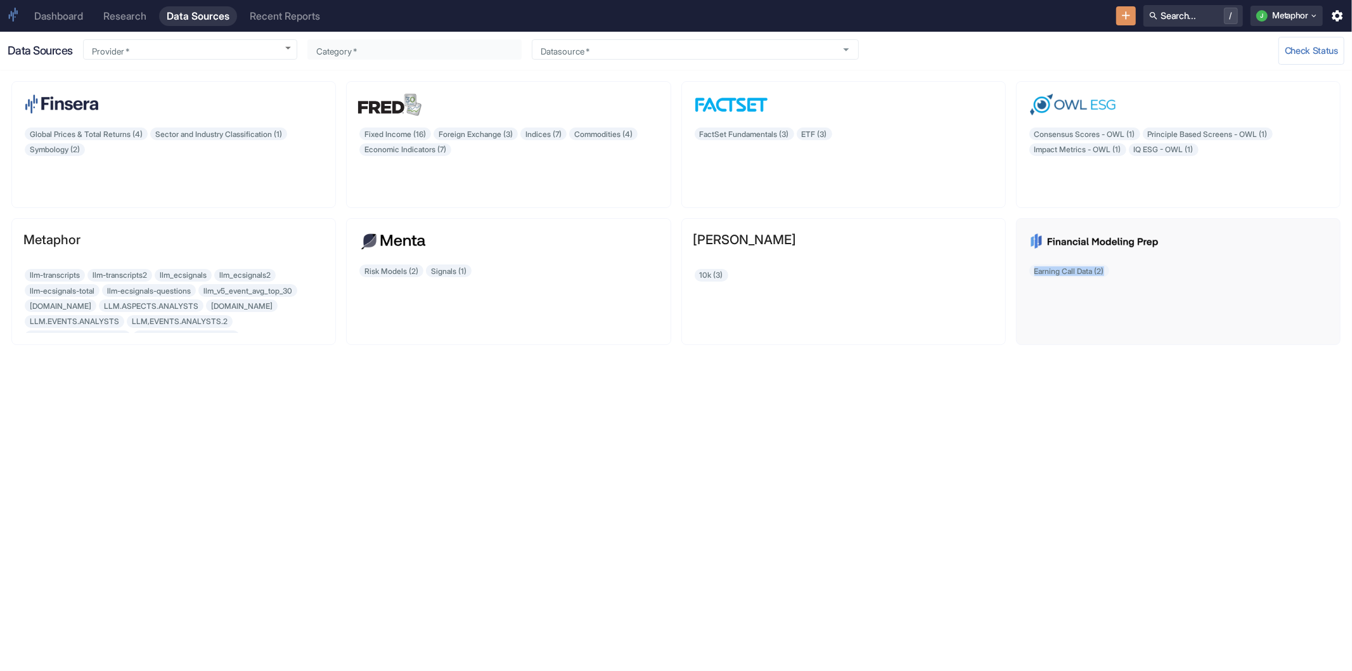
drag, startPoint x: 1012, startPoint y: 344, endPoint x: 1273, endPoint y: 344, distance: 260.5
click at [1273, 344] on div "Earning Call Data (2)" at bounding box center [1173, 276] width 335 height 137
click at [392, 524] on div "Global Prices & Total Returns (4) Sector and Industry Classification (1) Symbol…" at bounding box center [676, 370] width 1352 height 601
